Goal: Communication & Community: Share content

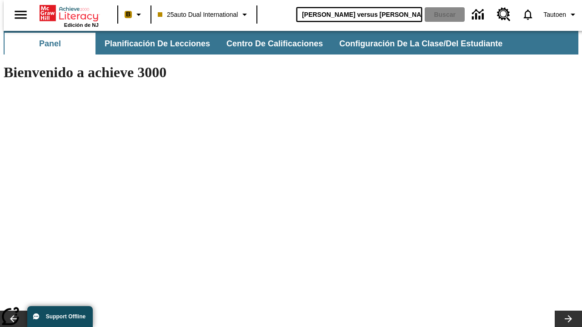
type input "[PERSON_NAME] versus [PERSON_NAME]"
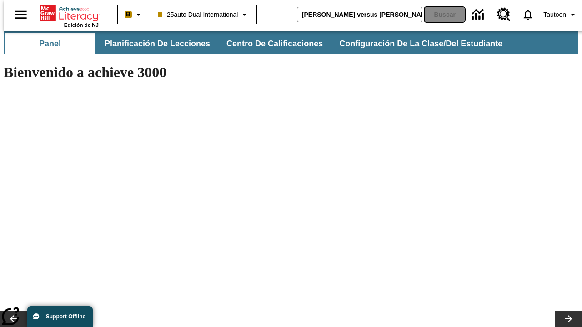
click at [439, 15] on button "Buscar" at bounding box center [445, 14] width 40 height 15
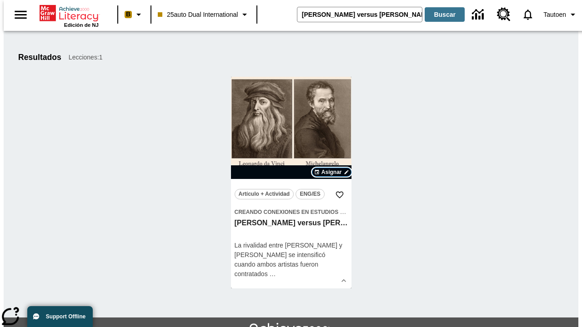
click at [331, 172] on span "Asignar" at bounding box center [331, 172] width 20 height 8
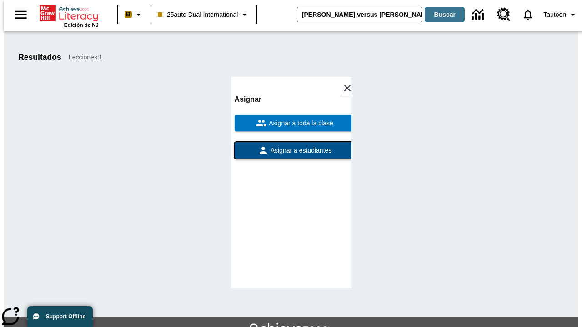
click at [291, 150] on span "Asignar a estudiantes" at bounding box center [300, 151] width 63 height 10
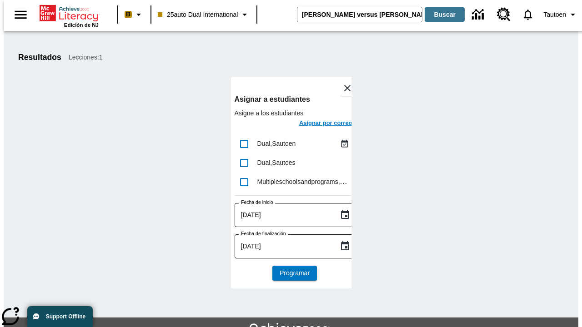
click at [317, 124] on h6 "Asignar por correo" at bounding box center [325, 123] width 53 height 10
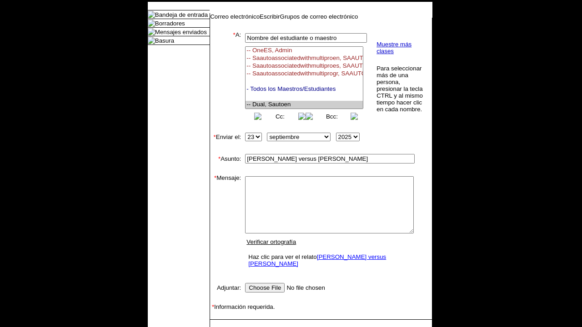
select select "U,21476361,1"
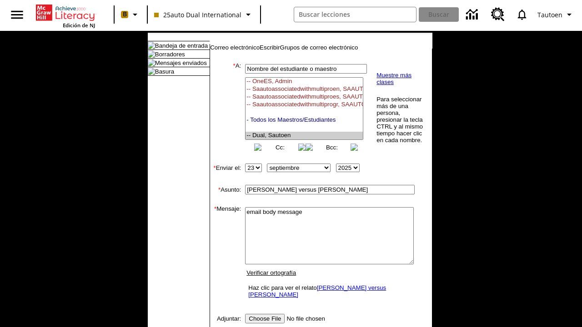
scroll to position [147, 0]
type textarea "email body message"
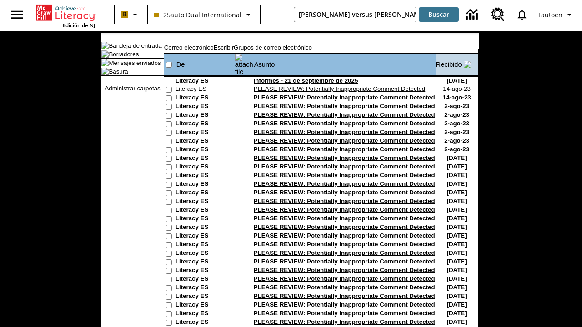
type input "[PERSON_NAME] versus [PERSON_NAME]"
click at [439, 15] on button "Buscar" at bounding box center [439, 14] width 40 height 15
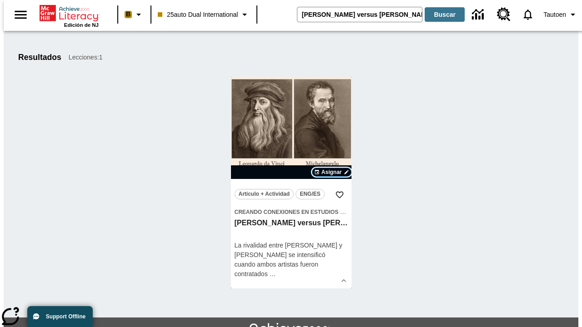
click at [331, 172] on span "Asignar" at bounding box center [331, 172] width 20 height 8
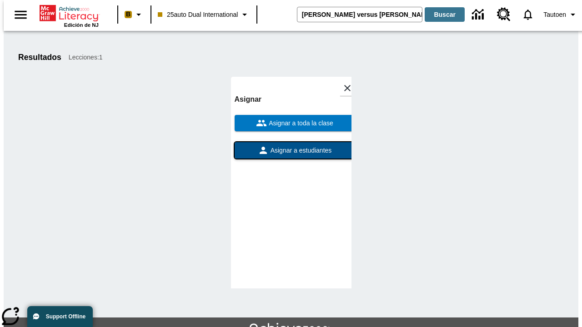
click at [291, 150] on span "Asignar a estudiantes" at bounding box center [300, 151] width 63 height 10
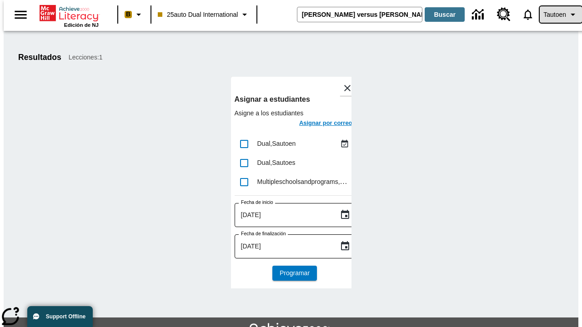
click at [556, 15] on span "Tautoen" at bounding box center [554, 15] width 23 height 10
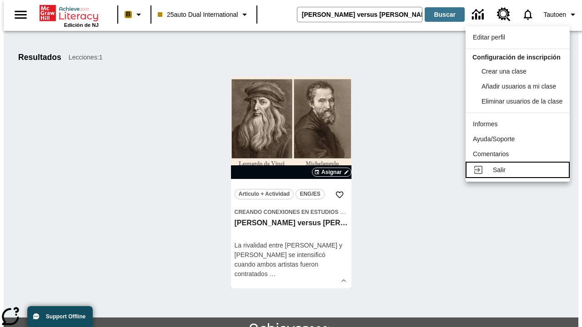
click at [520, 175] on div "Salir" at bounding box center [528, 170] width 70 height 10
